Goal: Find specific page/section: Find specific page/section

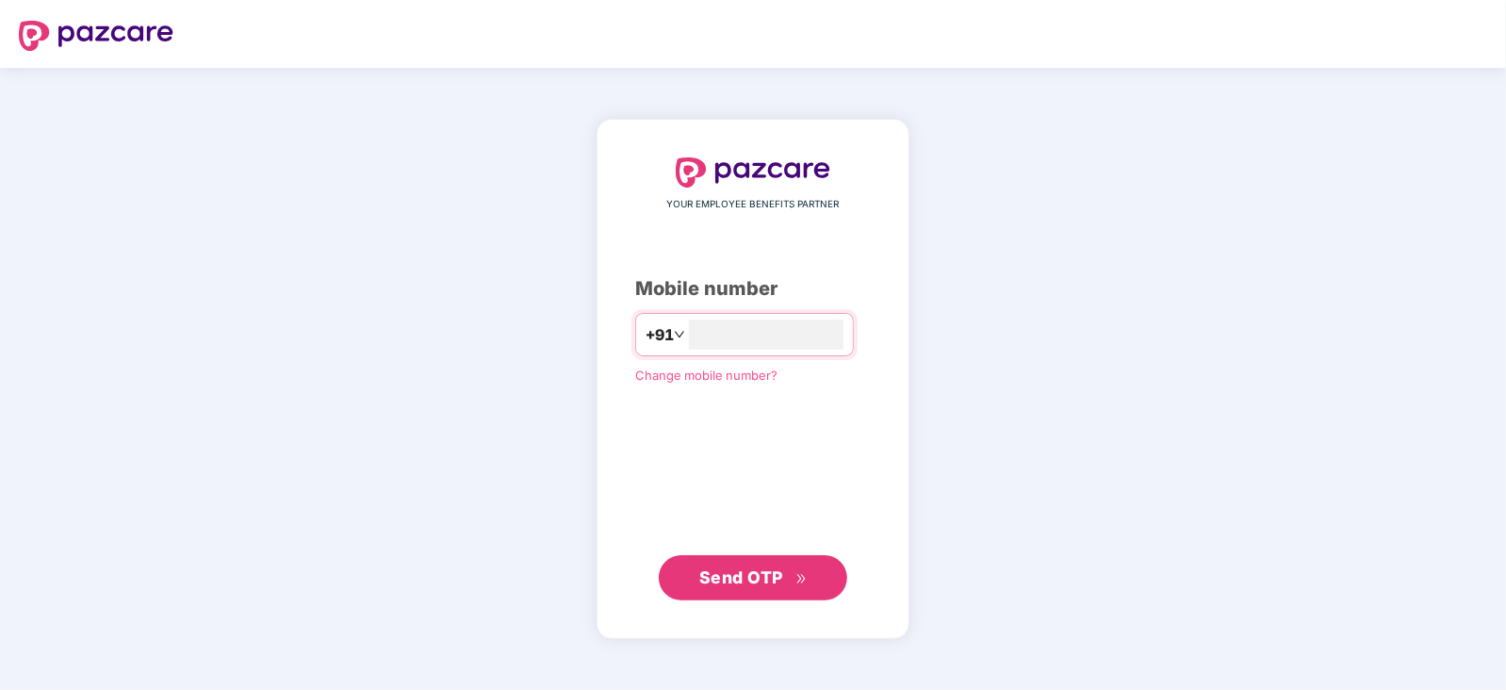
type input "**********"
click at [746, 582] on span "Send OTP" at bounding box center [741, 577] width 84 height 20
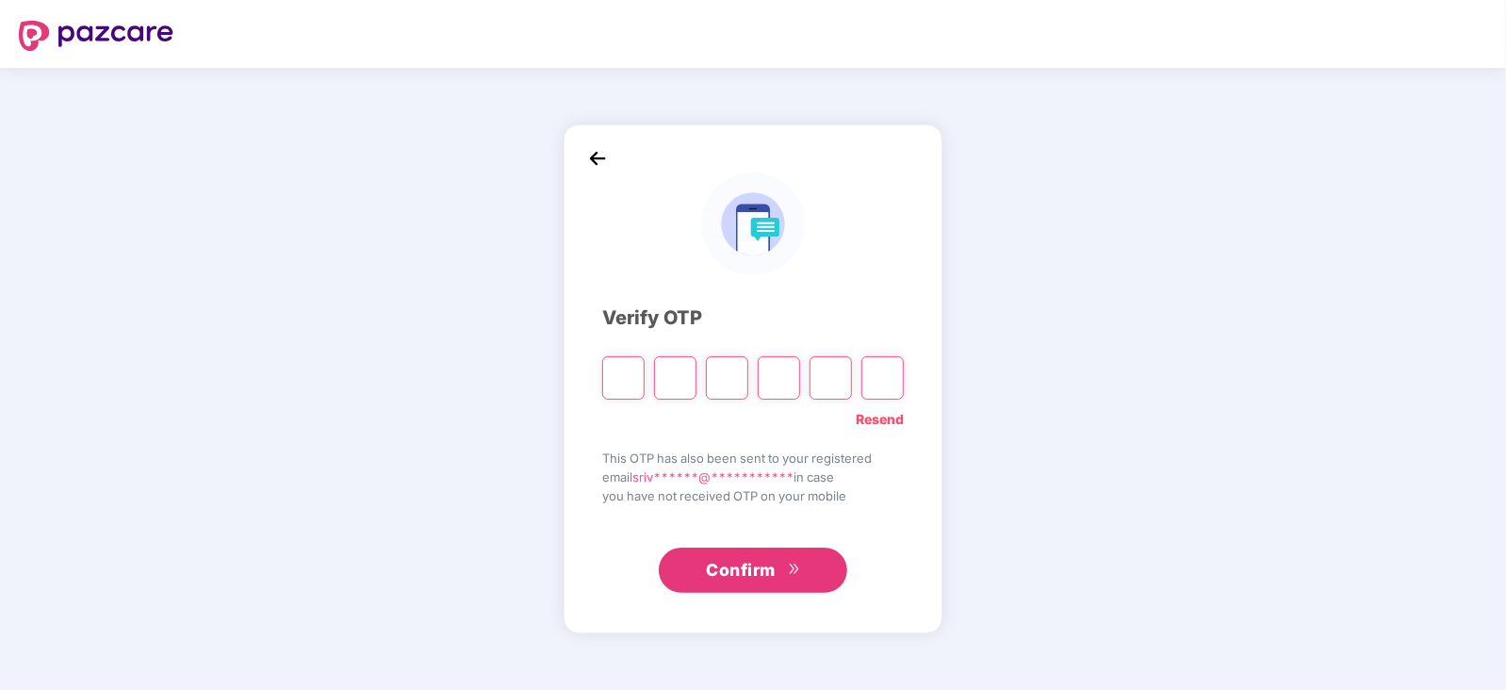
type input "*"
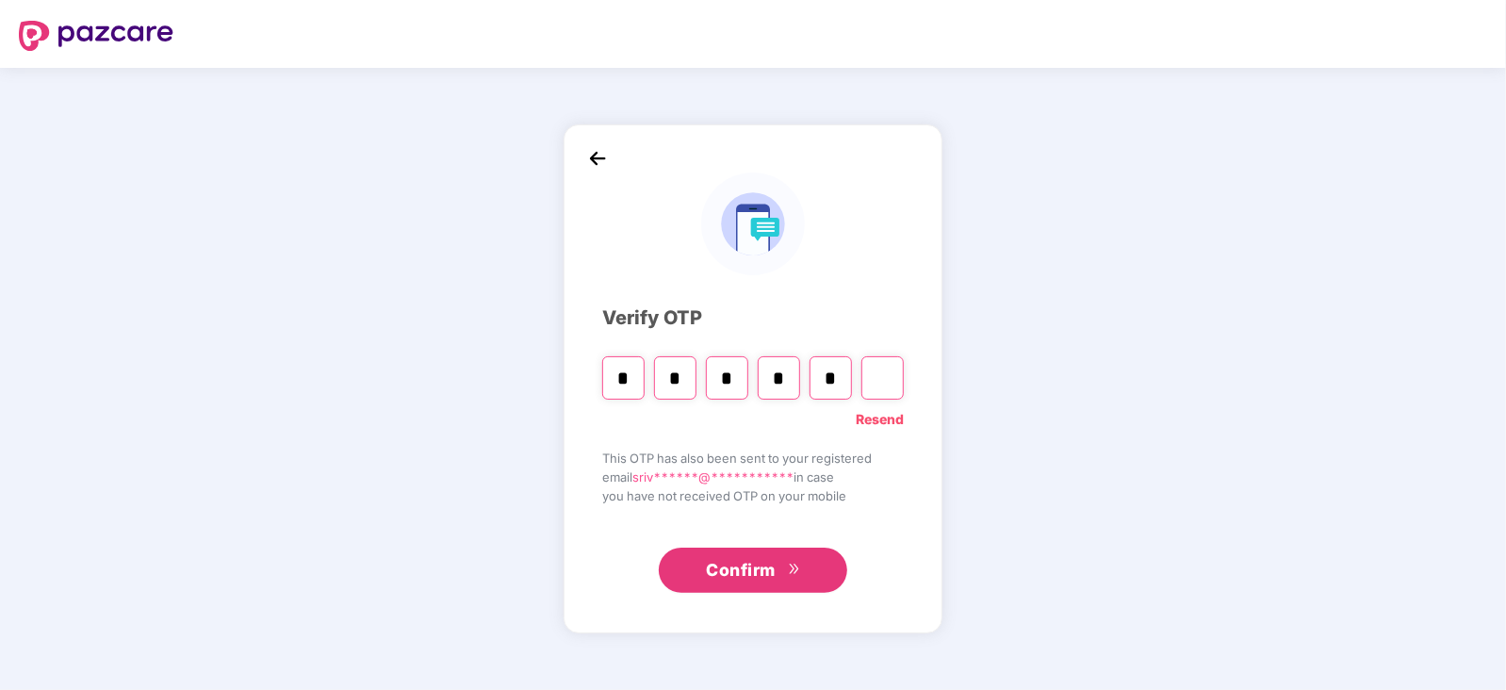
type input "*"
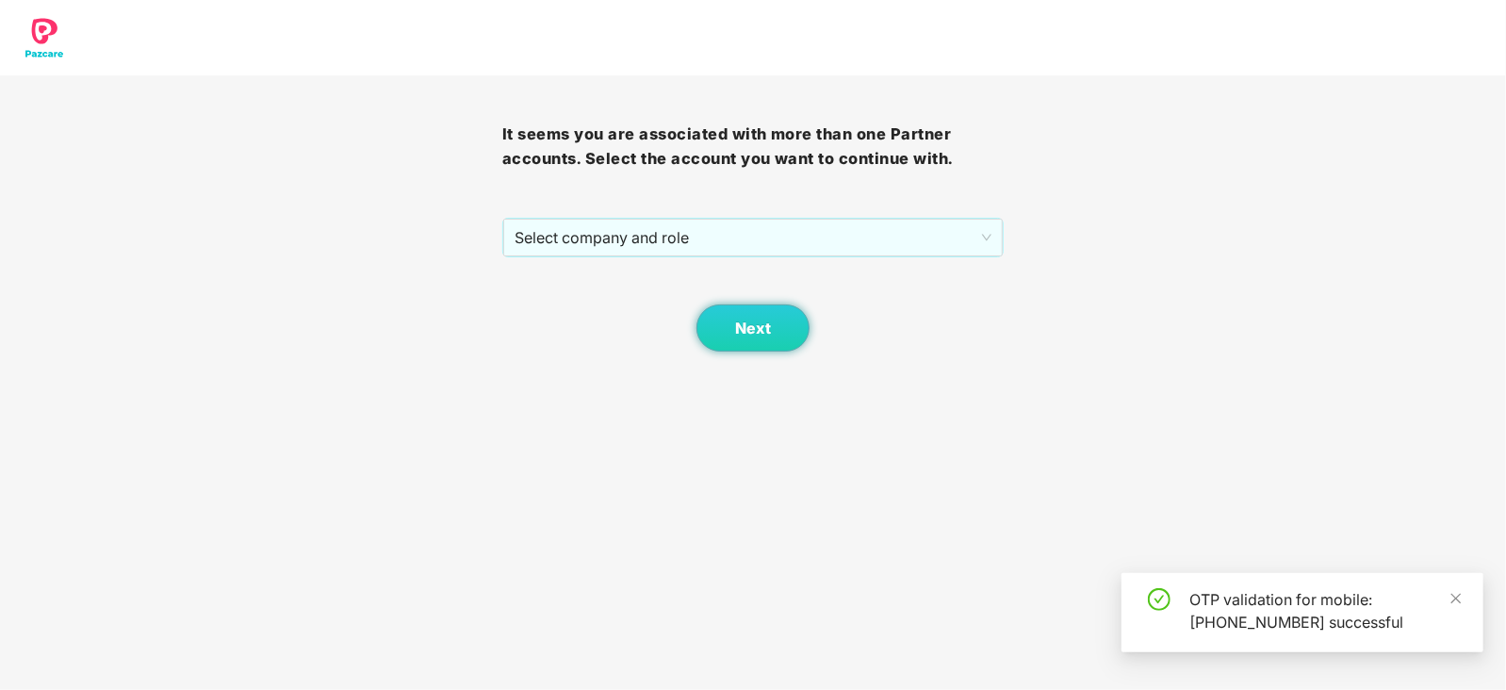
click at [944, 217] on div "It seems you are associated with more than one Partner accounts. Select the acc…" at bounding box center [753, 213] width 502 height 276
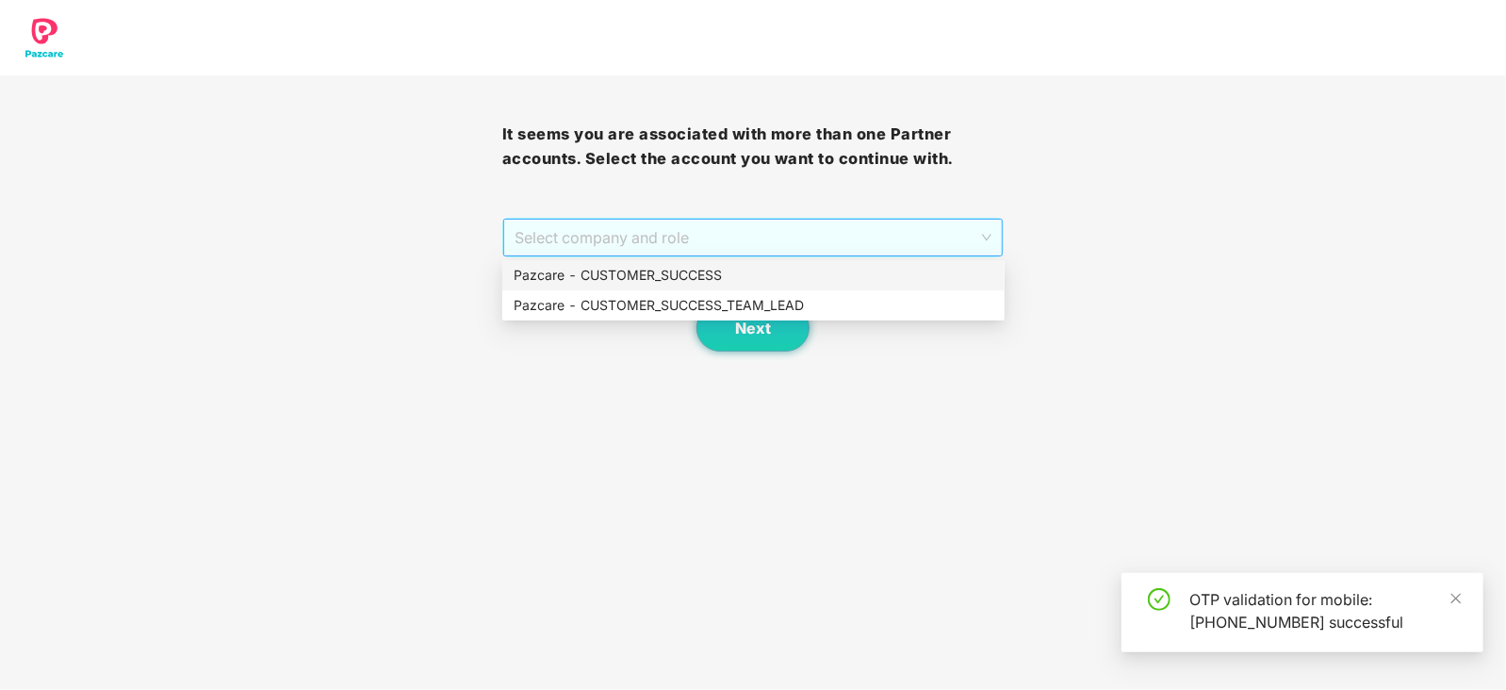
click at [979, 233] on span "Select company and role" at bounding box center [753, 238] width 478 height 36
click at [696, 275] on div "Pazcare - CUSTOMER_SUCCESS" at bounding box center [754, 275] width 480 height 21
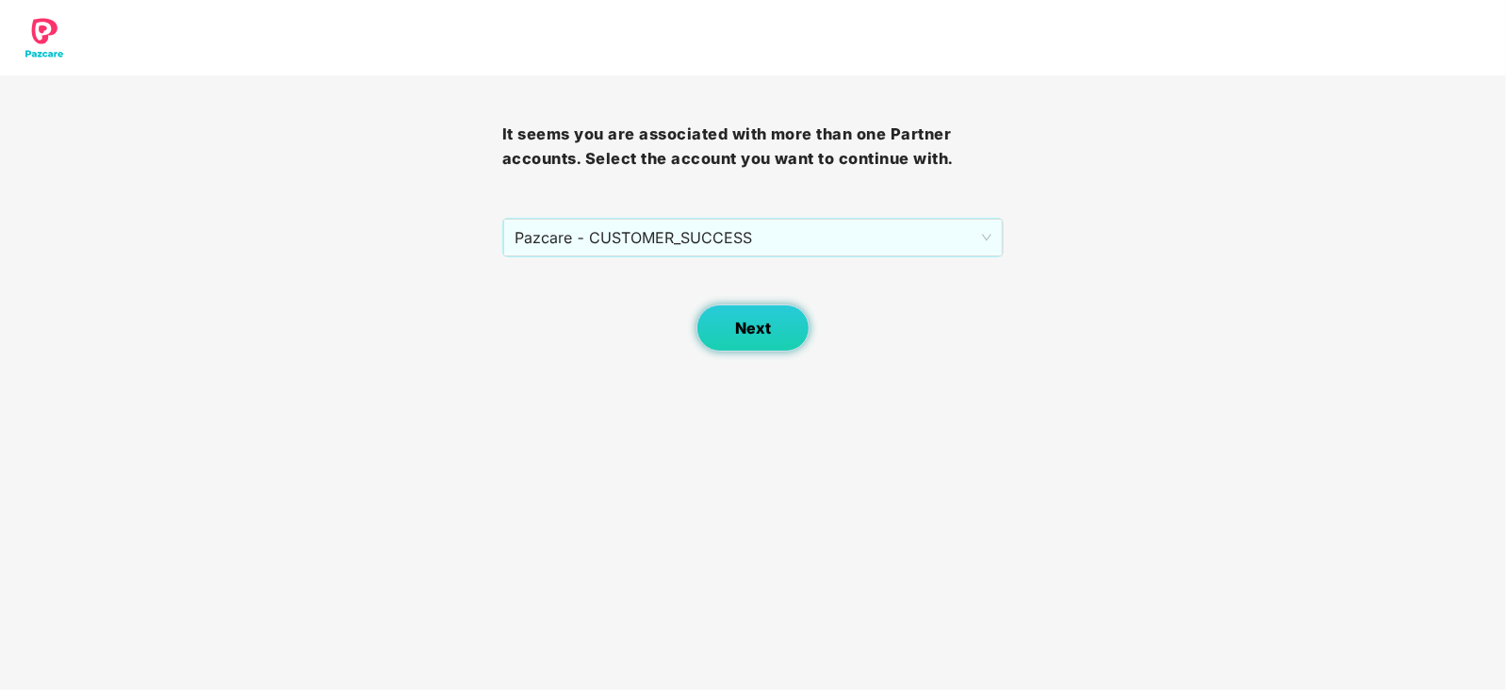
click at [742, 336] on span "Next" at bounding box center [753, 328] width 36 height 18
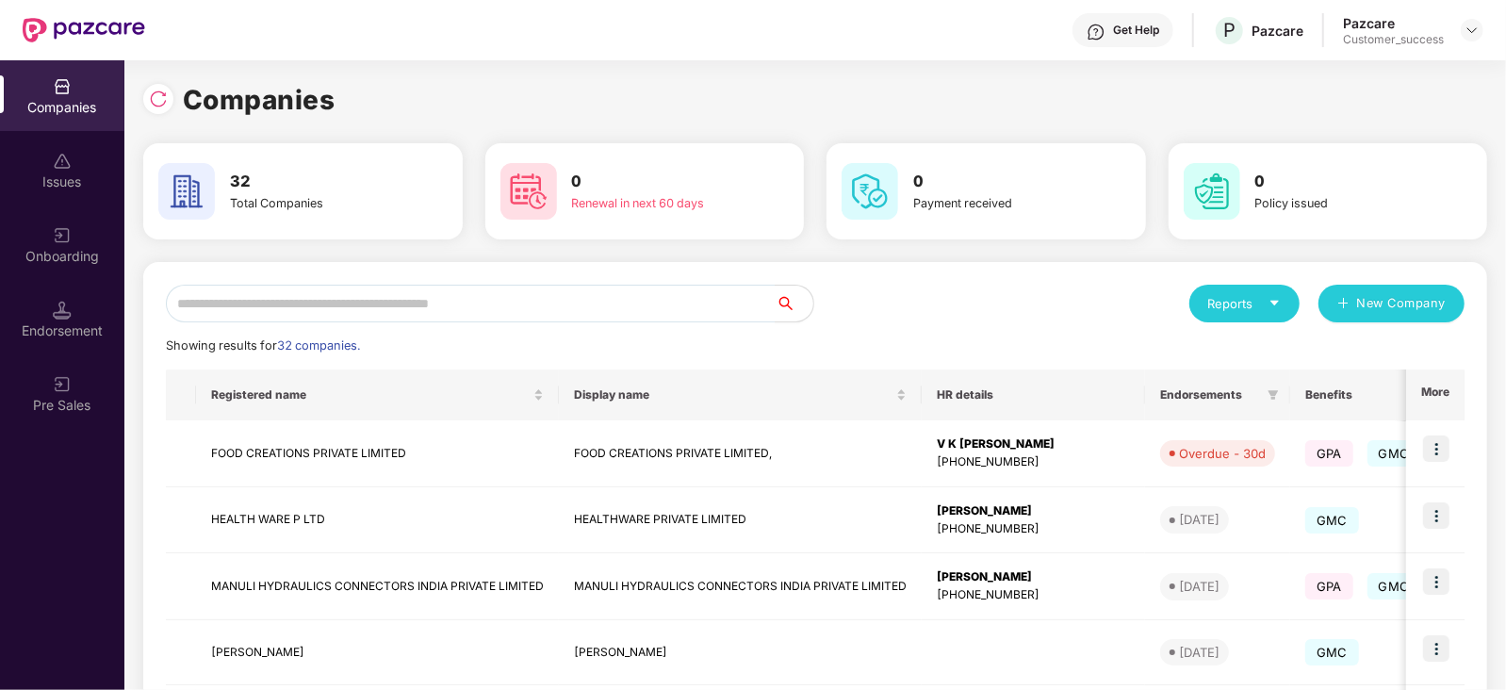
click at [1281, 299] on div "Reports" at bounding box center [1244, 304] width 110 height 38
click at [1358, 353] on img at bounding box center [1356, 351] width 19 height 19
click at [1236, 303] on div "Reports" at bounding box center [1244, 303] width 73 height 19
click at [1248, 351] on div "Companies" at bounding box center [1234, 352] width 69 height 21
